Goal: Find specific page/section: Find specific page/section

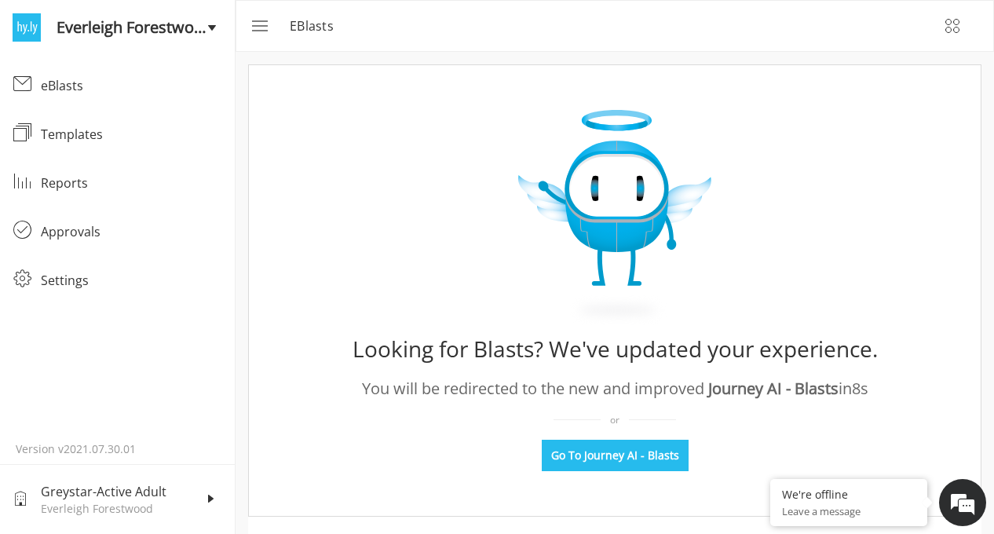
click at [300, 340] on div "Looking for Blasts? We've updated your experience. You will be redirected to th…" at bounding box center [614, 290] width 733 height 452
click at [601, 455] on span "Go To Journey AI - Blasts" at bounding box center [615, 455] width 128 height 16
click at [602, 449] on span "Go To Journey AI - Blasts" at bounding box center [615, 455] width 128 height 16
click at [624, 468] on button "Go To Journey AI - Blasts" at bounding box center [615, 455] width 147 height 31
